Goal: Information Seeking & Learning: Learn about a topic

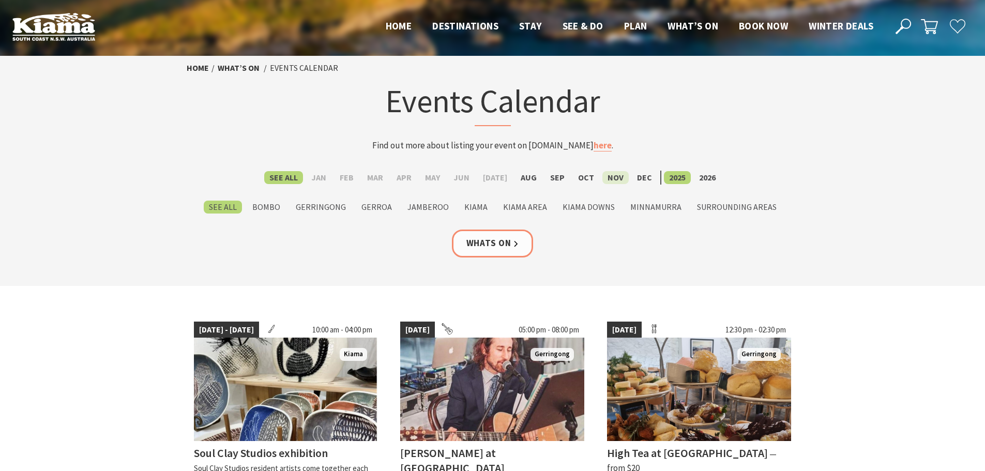
click at [603, 179] on label "Nov" at bounding box center [616, 177] width 26 height 13
click at [0, 0] on input "Nov" at bounding box center [0, 0] width 0 height 0
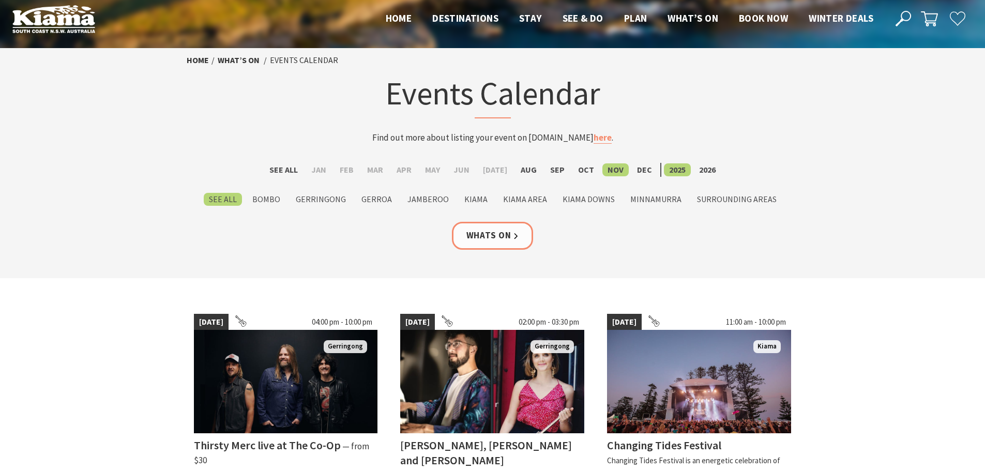
scroll to position [155, 0]
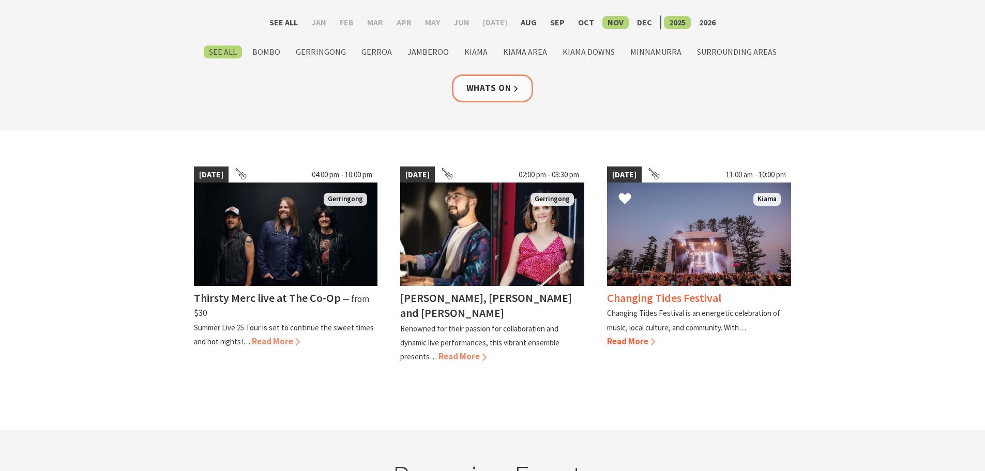
click at [666, 290] on div "Changing Tides Festival Changing Tides Festival is an energetic celebration of …" at bounding box center [699, 317] width 184 height 63
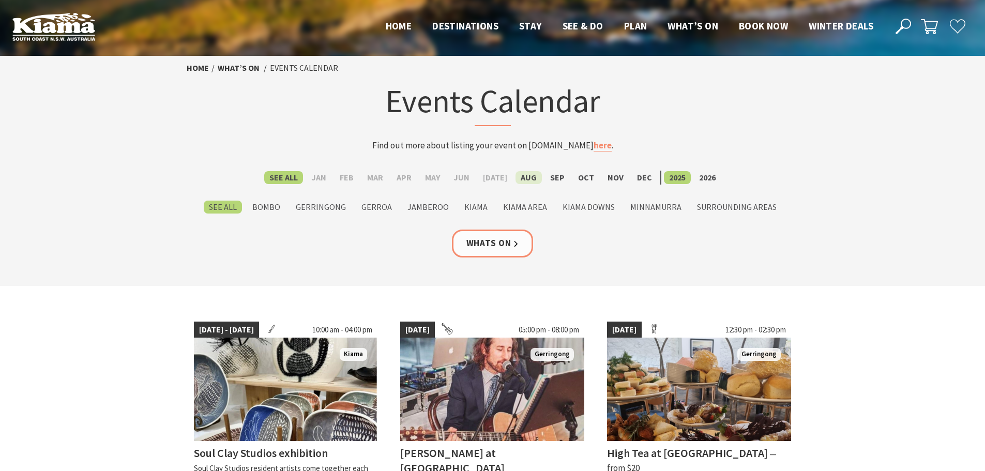
click at [525, 176] on label "Aug" at bounding box center [529, 177] width 26 height 13
click at [0, 0] on input "Aug" at bounding box center [0, 0] width 0 height 0
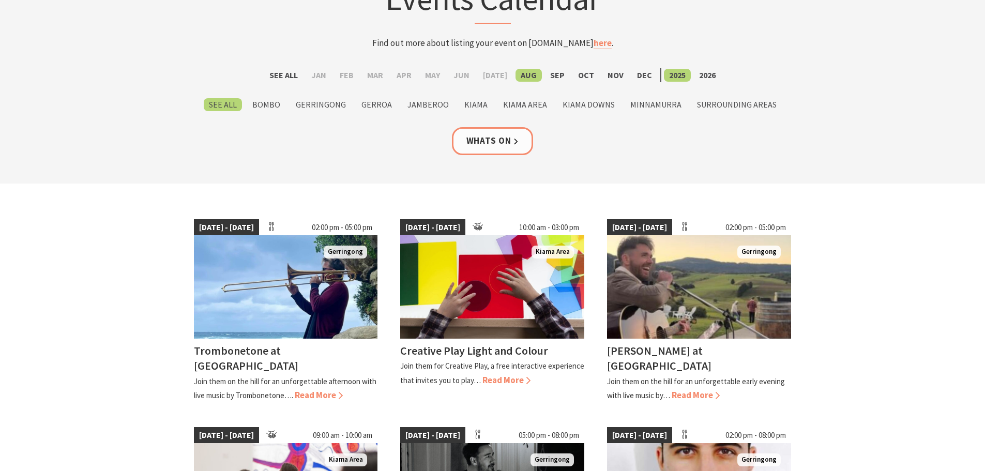
scroll to position [103, 0]
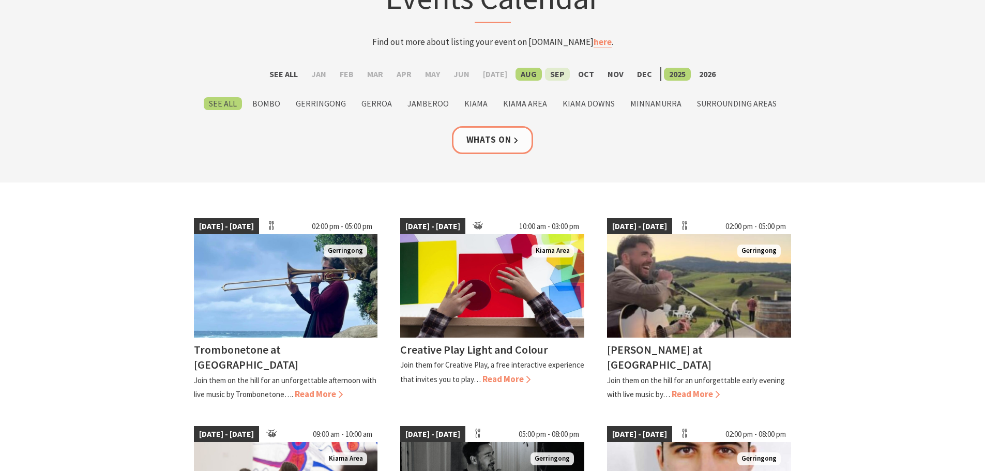
click at [554, 73] on label "Sep" at bounding box center [557, 74] width 25 height 13
click at [0, 0] on input "Sep" at bounding box center [0, 0] width 0 height 0
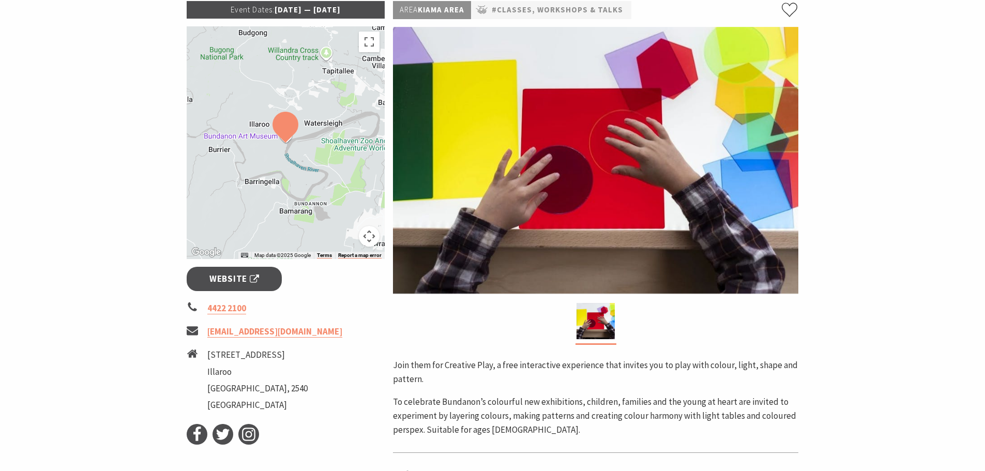
scroll to position [155, 0]
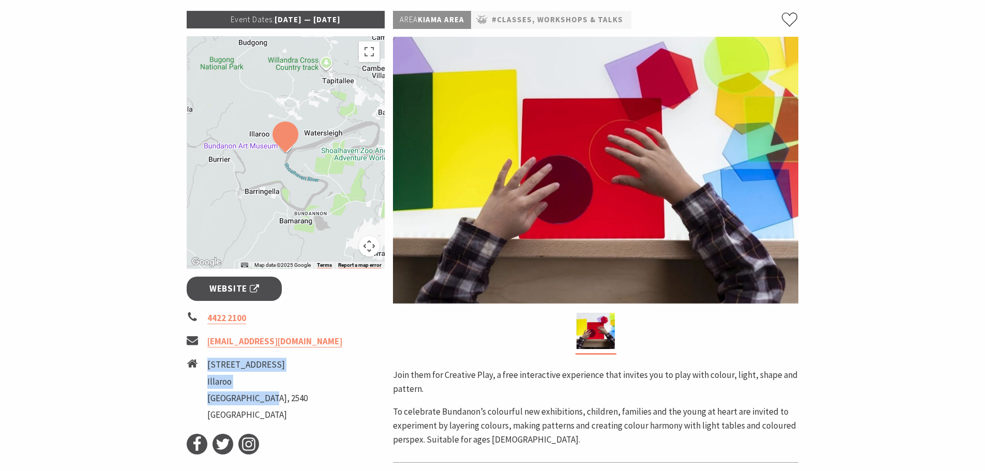
drag, startPoint x: 208, startPoint y: 364, endPoint x: 271, endPoint y: 395, distance: 70.3
click at [271, 395] on ul "170 Riversdale Road Illaroo New South Wales, 2540 Australia" at bounding box center [257, 391] width 100 height 67
copy ul "170 Riversdale Road Illaroo New South Wales"
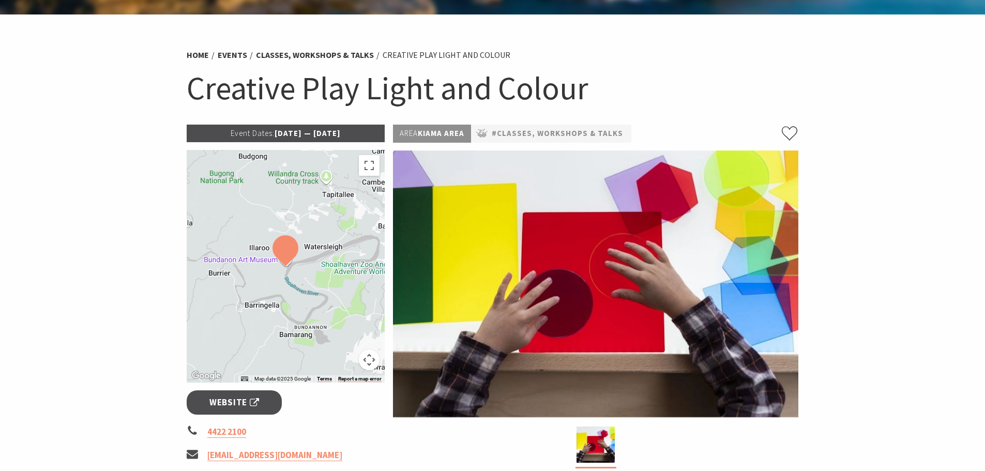
scroll to position [0, 0]
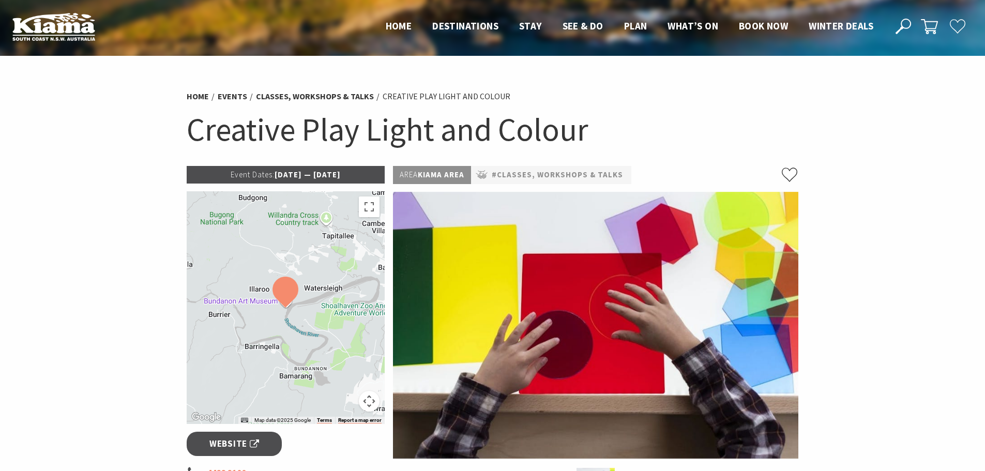
click at [711, 114] on h1 "Creative Play Light and Colour" at bounding box center [493, 130] width 612 height 42
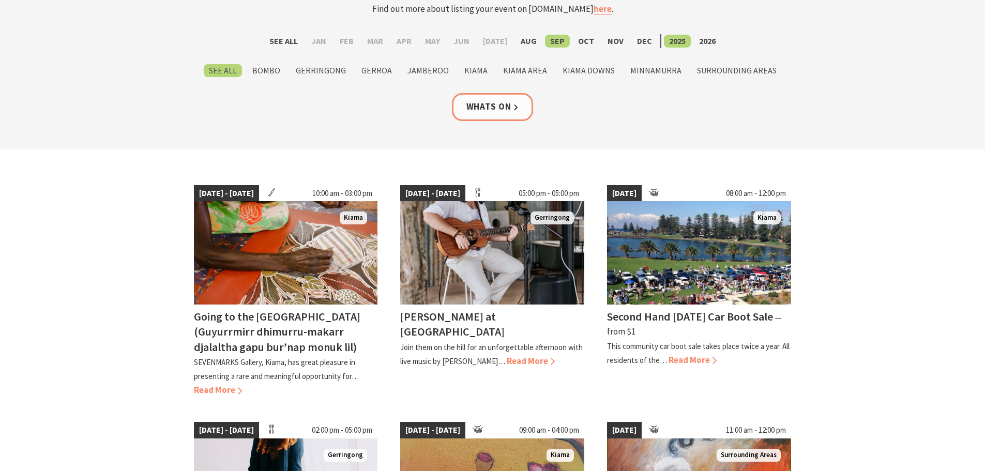
scroll to position [52, 0]
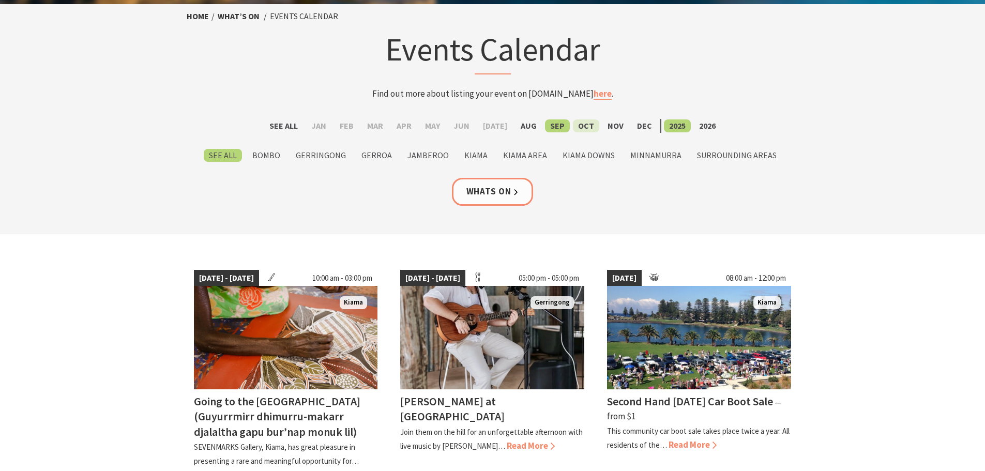
click at [581, 125] on label "Oct" at bounding box center [586, 125] width 26 height 13
click at [0, 0] on input "Oct" at bounding box center [0, 0] width 0 height 0
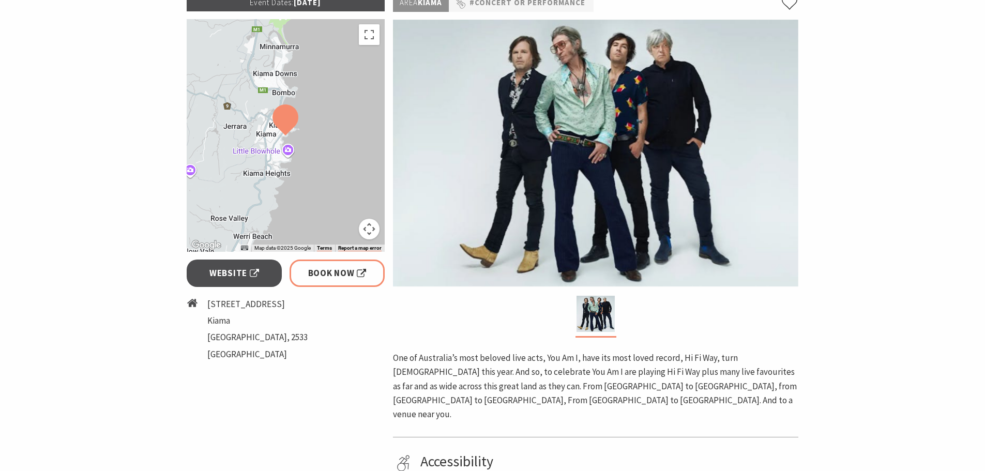
scroll to position [155, 0]
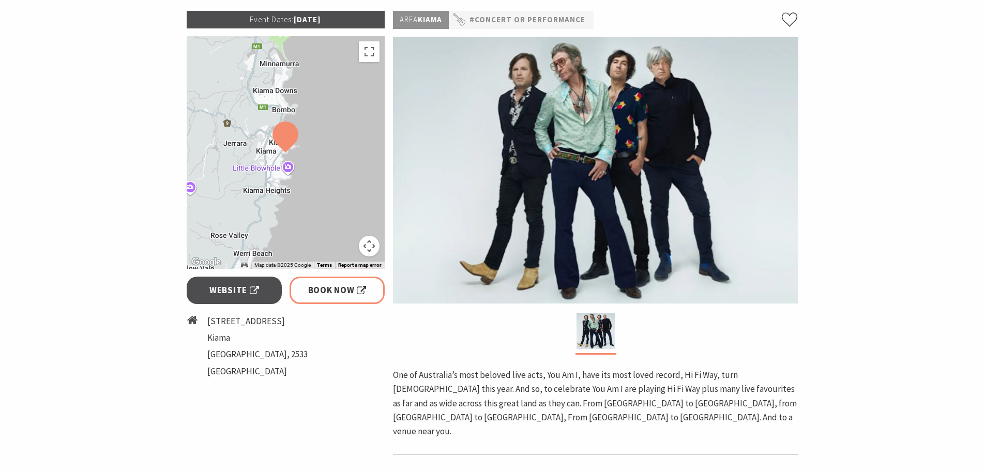
click at [549, 381] on p "One of Australia’s most beloved live acts, You Am I, have its most loved record…" at bounding box center [596, 403] width 406 height 70
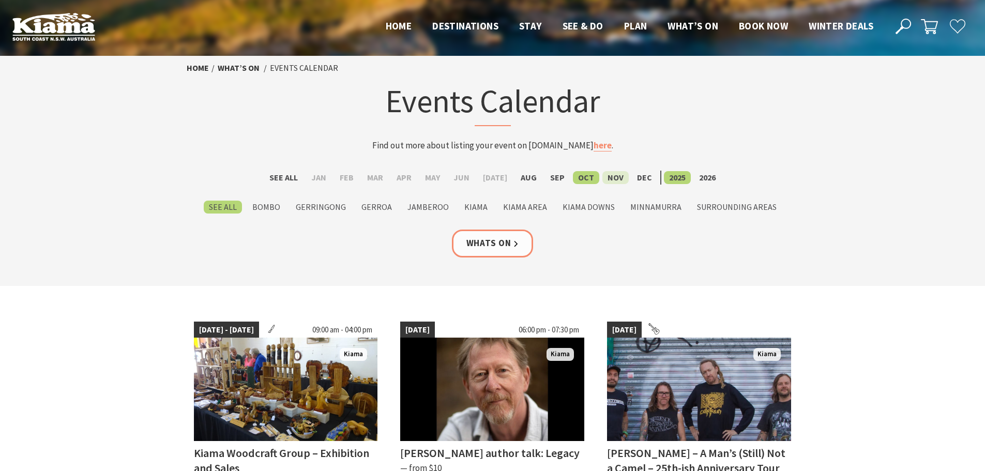
click at [615, 177] on label "Nov" at bounding box center [616, 177] width 26 height 13
click at [0, 0] on input "Nov" at bounding box center [0, 0] width 0 height 0
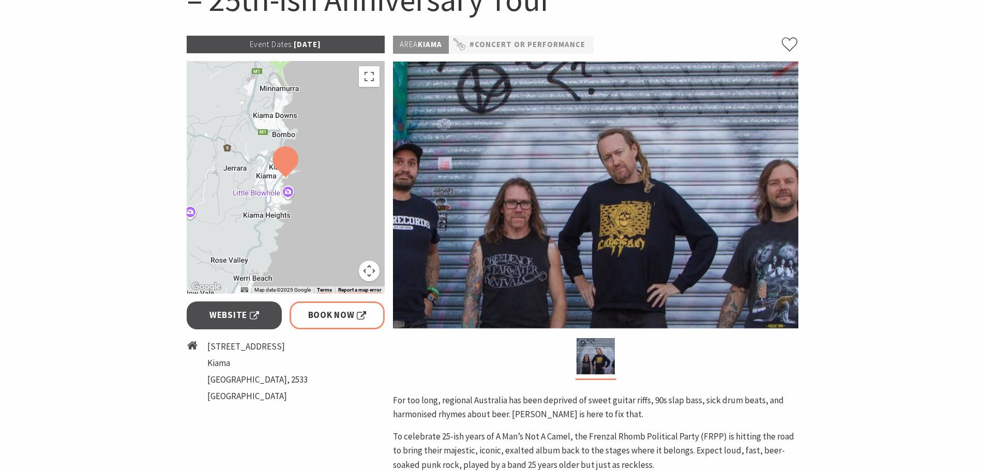
scroll to position [52, 0]
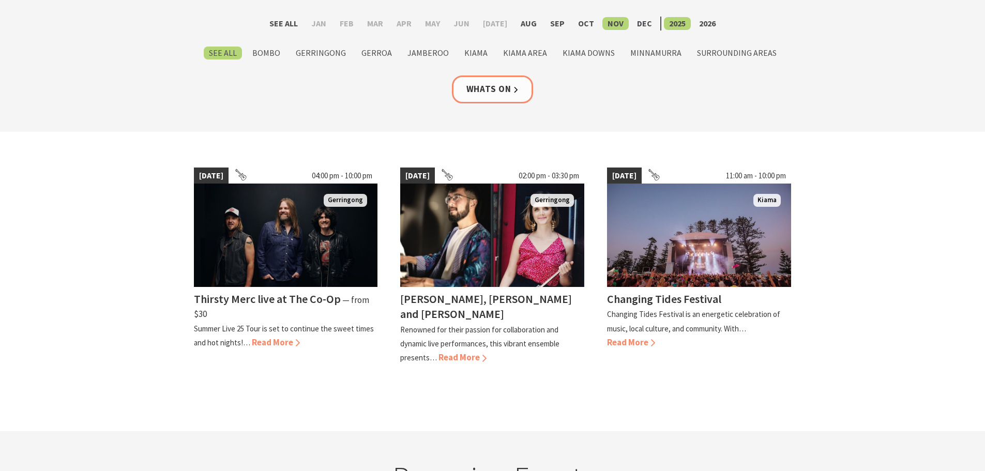
scroll to position [155, 0]
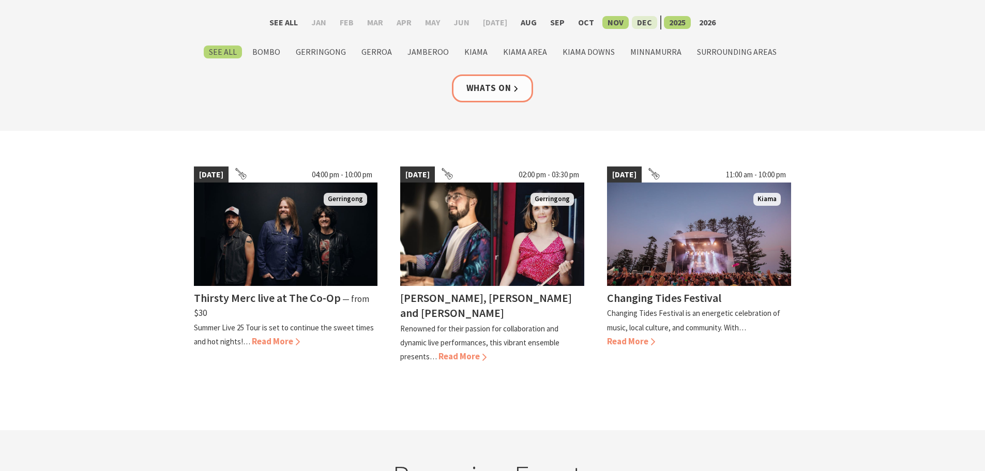
click at [637, 25] on label "Dec" at bounding box center [644, 22] width 25 height 13
click at [0, 0] on input "Dec" at bounding box center [0, 0] width 0 height 0
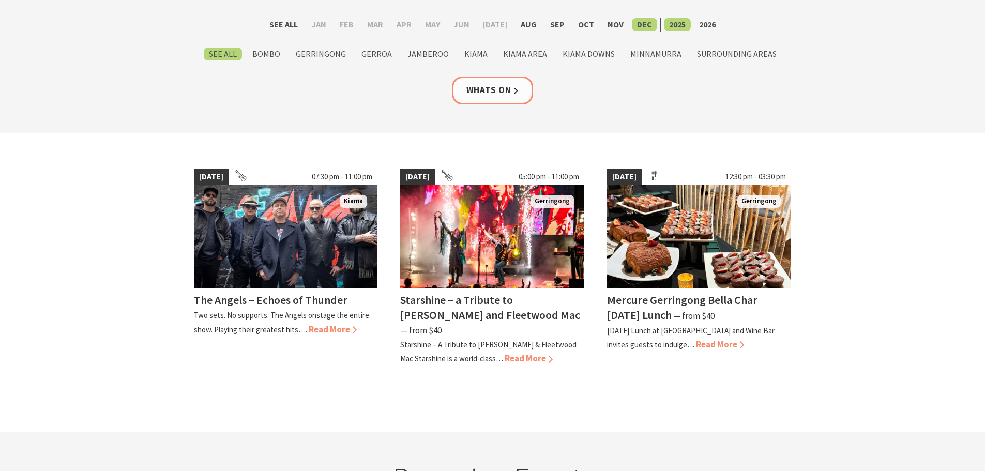
scroll to position [155, 0]
